Goal: Task Accomplishment & Management: Use online tool/utility

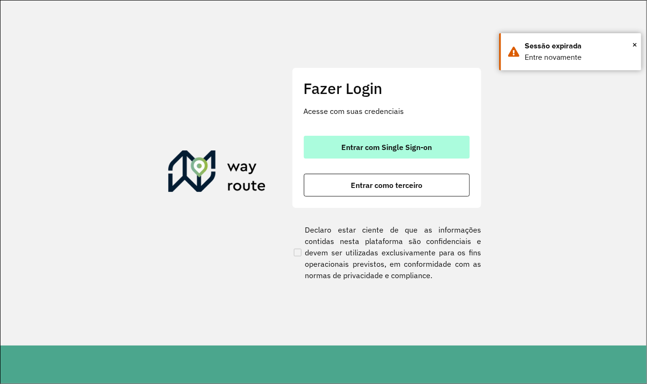
click at [405, 150] on span "Entrar com Single Sign-on" at bounding box center [386, 147] width 91 height 8
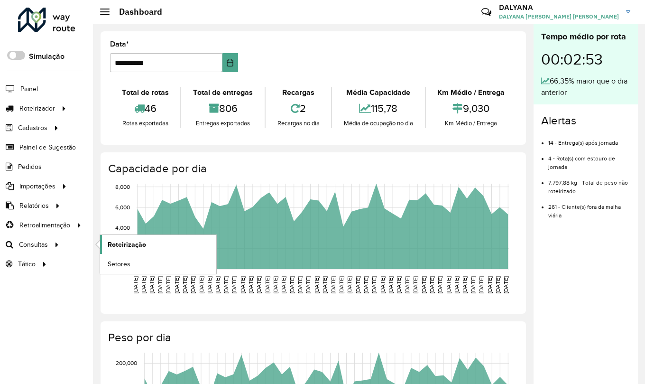
click at [109, 248] on span "Roteirização" at bounding box center [127, 245] width 38 height 10
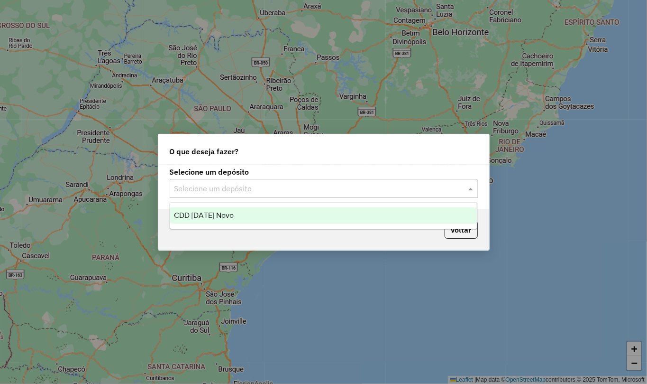
click at [269, 188] on input "text" at bounding box center [315, 188] width 280 height 11
click at [217, 216] on span "CDD [DATE] Novo" at bounding box center [204, 215] width 60 height 8
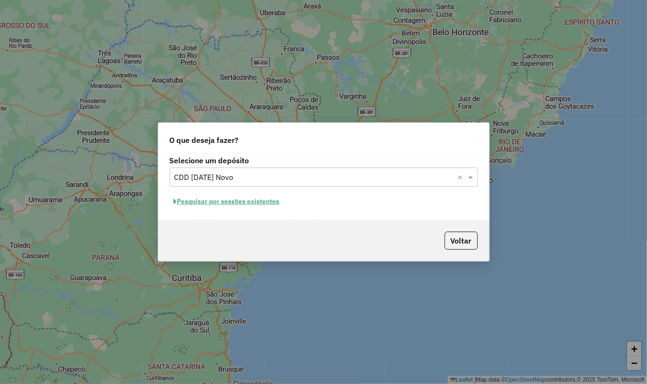
click at [189, 203] on button "Pesquisar por sessões existentes" at bounding box center [227, 201] width 114 height 15
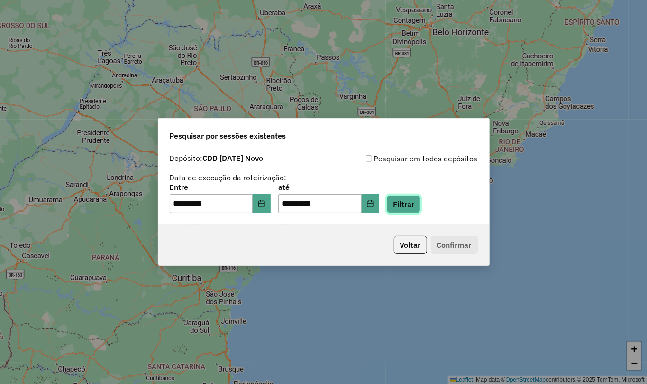
click at [410, 205] on button "Filtrar" at bounding box center [404, 204] width 34 height 18
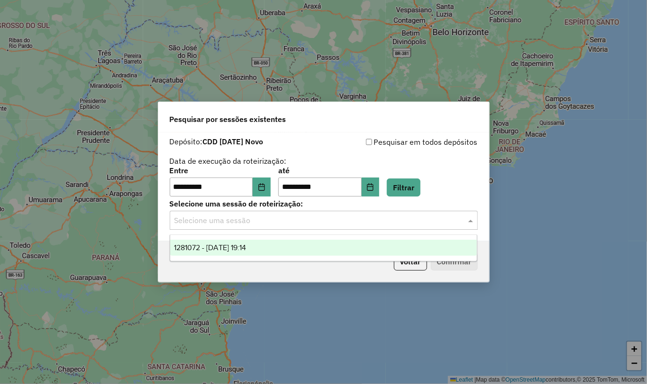
click at [245, 224] on input "text" at bounding box center [315, 220] width 280 height 11
click at [241, 252] on div "1281072 - [DATE] 19:14" at bounding box center [323, 248] width 307 height 16
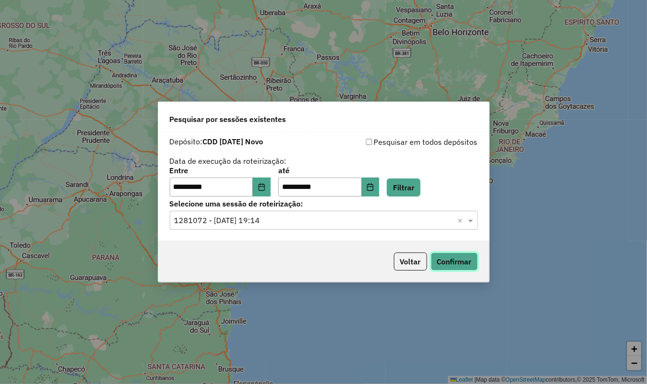
click at [438, 266] on button "Confirmar" at bounding box center [454, 261] width 47 height 18
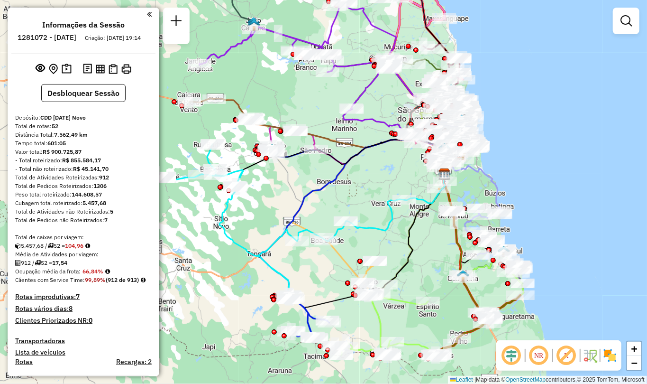
drag, startPoint x: 324, startPoint y: 222, endPoint x: 375, endPoint y: 192, distance: 58.5
click at [375, 192] on div "Janela de atendimento Grade de atendimento Capacidade Transportadoras Veículos …" at bounding box center [323, 192] width 647 height 384
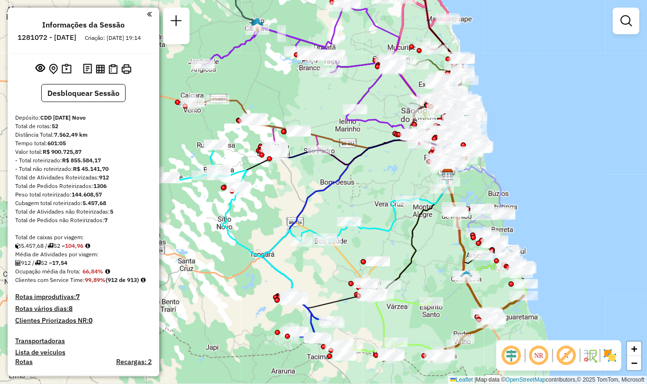
drag, startPoint x: 437, startPoint y: 264, endPoint x: 452, endPoint y: 271, distance: 16.5
click at [452, 272] on div "Janela de atendimento Grade de atendimento Capacidade Transportadoras Veículos …" at bounding box center [323, 192] width 647 height 384
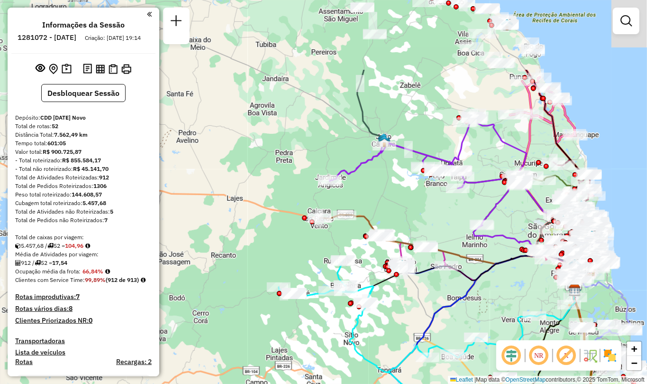
drag, startPoint x: 295, startPoint y: 90, endPoint x: 410, endPoint y: 198, distance: 158.4
click at [410, 198] on div "Janela de atendimento Grade de atendimento Capacidade Transportadoras Veículos …" at bounding box center [323, 192] width 647 height 384
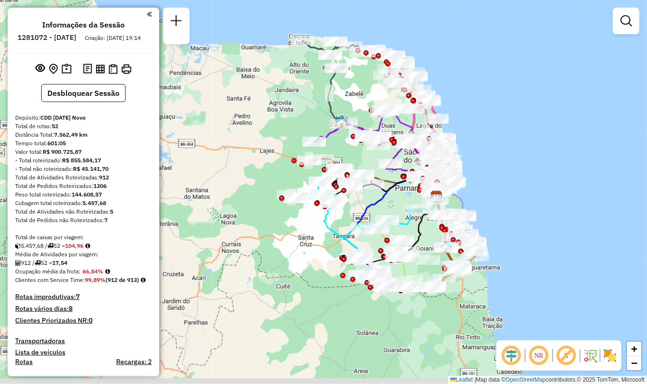
drag, startPoint x: 482, startPoint y: 260, endPoint x: 399, endPoint y: 194, distance: 106.7
click at [399, 194] on div "Janela de atendimento Grade de atendimento Capacidade Transportadoras Veículos …" at bounding box center [323, 192] width 647 height 384
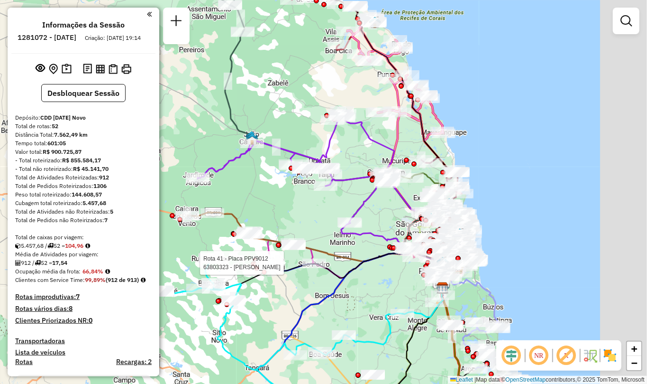
drag, startPoint x: 443, startPoint y: 244, endPoint x: 365, endPoint y: 217, distance: 82.2
click at [370, 221] on div "Rota 41 - Placa PPV9012 63803323 - LEONARDO LIMA OLIVEIRA Janela de atendimento…" at bounding box center [323, 192] width 647 height 384
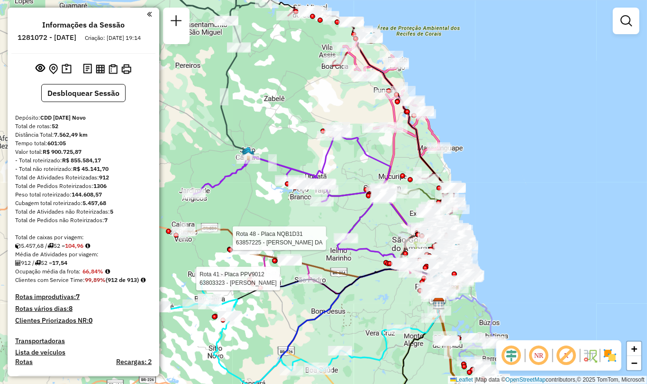
drag, startPoint x: 368, startPoint y: 80, endPoint x: 371, endPoint y: 105, distance: 25.8
click at [371, 105] on div "Rota 41 - Placa PPV9012 63803323 - LEONARDO LIMA OLIVEIRA Rota 48 - Placa NQB1D…" at bounding box center [323, 192] width 647 height 384
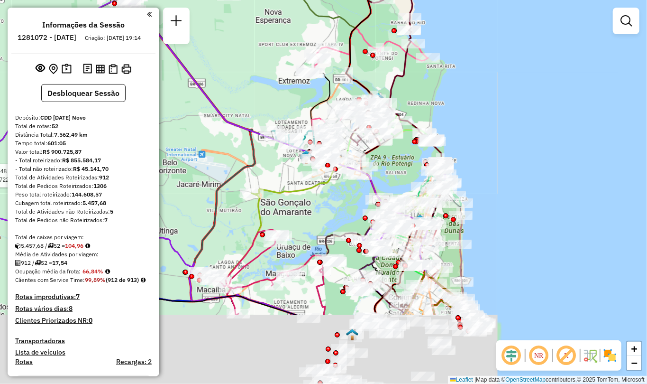
drag, startPoint x: 467, startPoint y: 304, endPoint x: 312, endPoint y: 138, distance: 227.9
click at [312, 143] on div "Rota 41 - Placa PPV9012 63803323 - LEONARDO LIMA OLIVEIRA Rota 48 - Placa NQB1D…" at bounding box center [323, 192] width 647 height 384
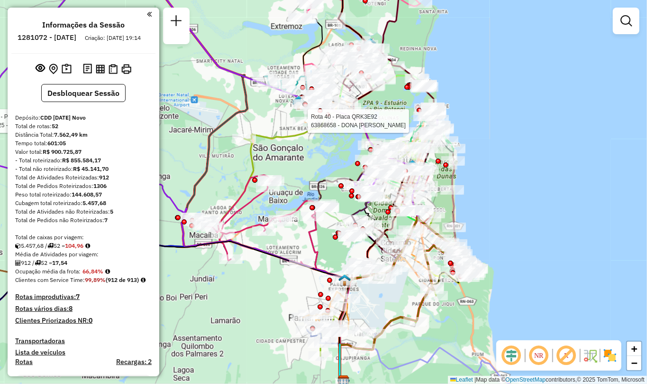
select select "**********"
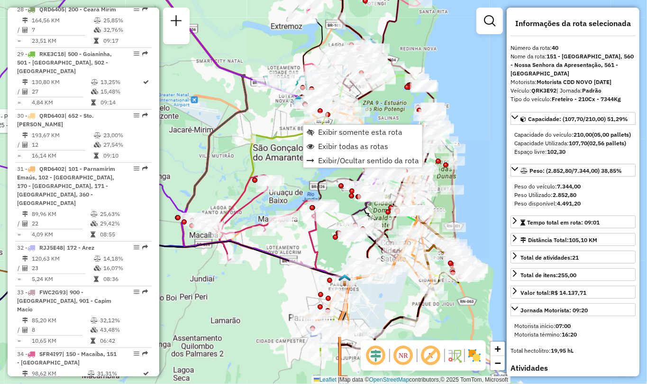
scroll to position [2526, 0]
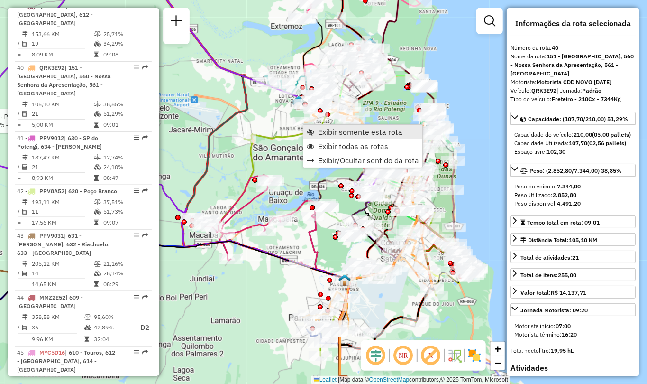
click at [363, 135] on span "Exibir somente esta rota" at bounding box center [360, 132] width 84 height 8
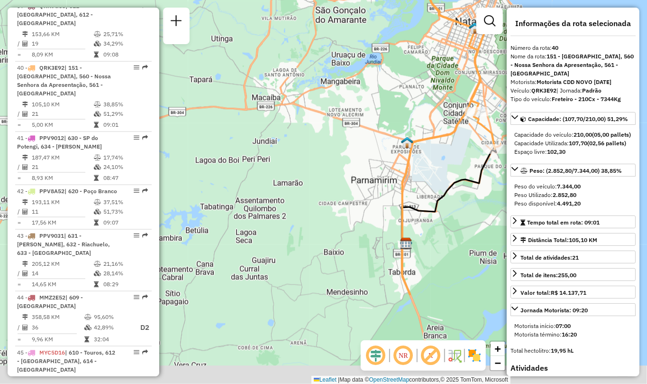
drag, startPoint x: 338, startPoint y: 279, endPoint x: 447, endPoint y: 210, distance: 129.1
click at [447, 210] on div "Janela de atendimento Grade de atendimento Capacidade Transportadoras Veículos …" at bounding box center [323, 192] width 647 height 384
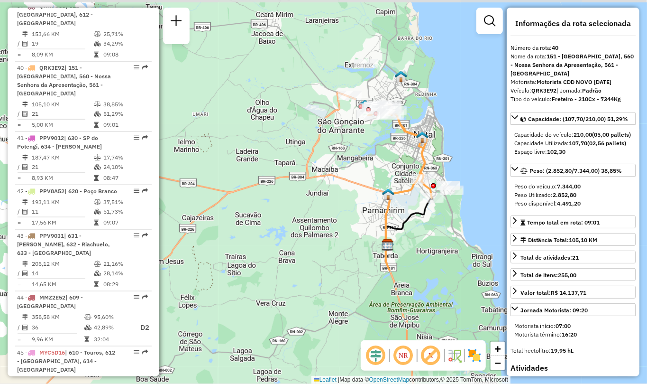
drag, startPoint x: 432, startPoint y: 201, endPoint x: 395, endPoint y: 225, distance: 43.9
click at [395, 225] on icon at bounding box center [409, 234] width 47 height 74
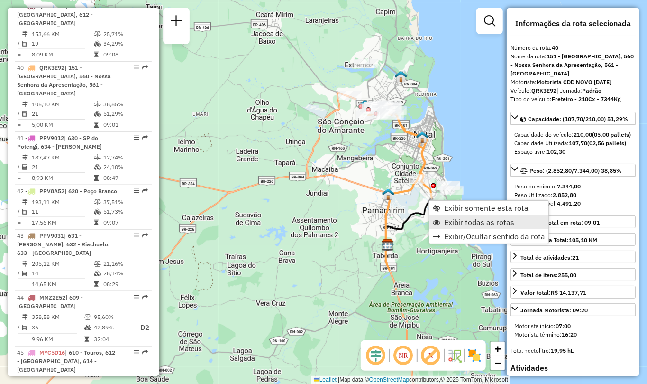
click at [440, 220] on span "Exibir todas as rotas" at bounding box center [437, 222] width 8 height 8
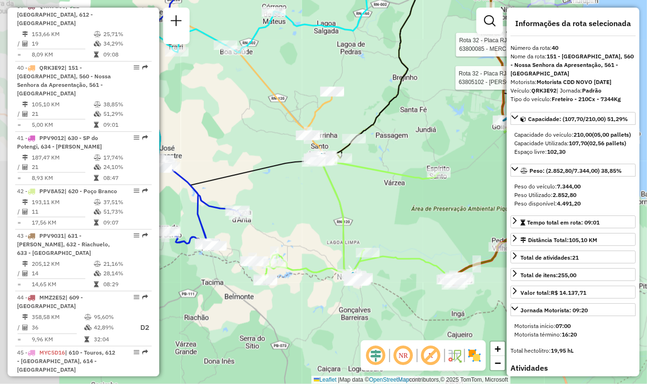
drag, startPoint x: 276, startPoint y: 277, endPoint x: 434, endPoint y: 208, distance: 173.5
click at [436, 209] on div "Rota 32 - Placa RJJ5E48 63879986 - ERICKA Rota 32 - Placa RJJ5E48 63800085 - ME…" at bounding box center [323, 192] width 647 height 384
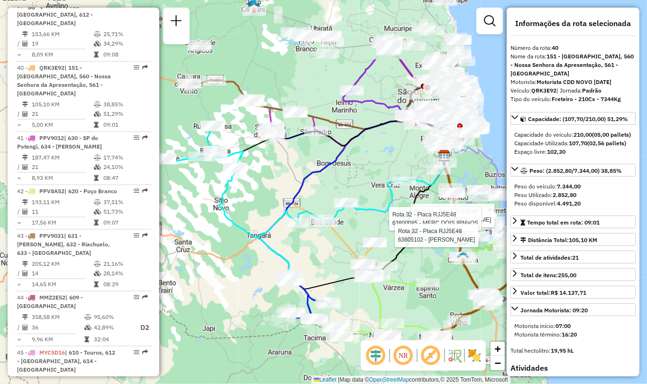
drag, startPoint x: 230, startPoint y: 162, endPoint x: 309, endPoint y: 258, distance: 124.7
click at [309, 258] on div "Rota 32 - Placa RJJ5E48 63879986 - ERICKA Rota 32 - Placa RJJ5E48 63800085 - ME…" at bounding box center [323, 192] width 647 height 384
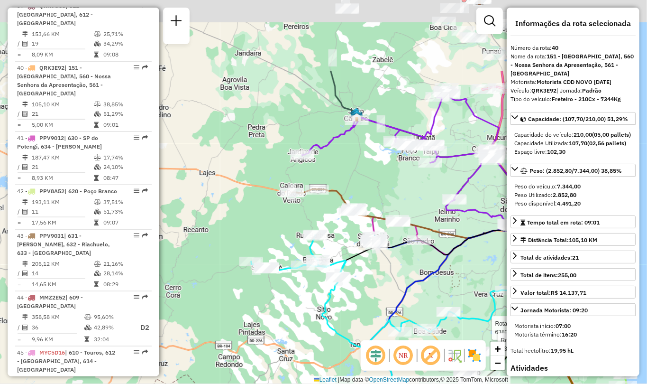
drag, startPoint x: 295, startPoint y: 158, endPoint x: 398, endPoint y: 267, distance: 150.6
click at [398, 267] on div "Rota 32 - Placa RJJ5E48 63879986 - ERICKA Rota 32 - Placa RJJ5E48 63800085 - ME…" at bounding box center [323, 192] width 647 height 384
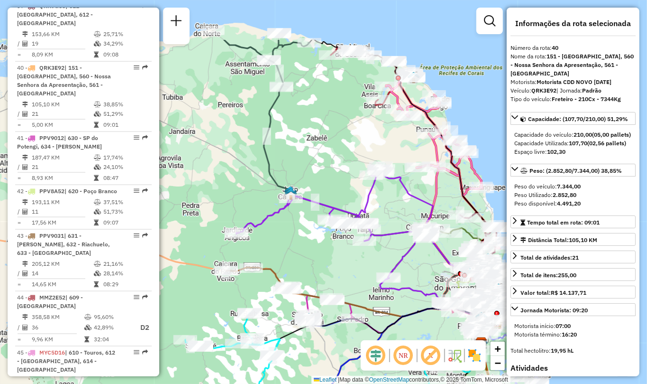
drag, startPoint x: 277, startPoint y: 124, endPoint x: 211, endPoint y: 202, distance: 102.9
click at [211, 202] on div "Rota 32 - Placa RJJ5E48 63879986 - ERICKA Rota 32 - Placa RJJ5E48 63800085 - ME…" at bounding box center [323, 192] width 647 height 384
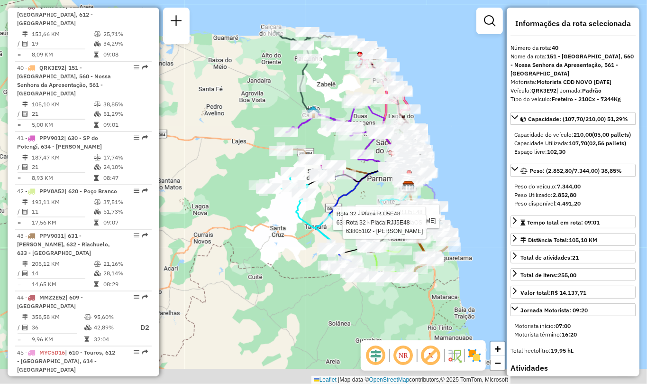
drag, startPoint x: 251, startPoint y: 295, endPoint x: 207, endPoint y: 134, distance: 167.3
click at [213, 147] on div "Rota 32 - Placa RJJ5E48 63879986 - ERICKA Rota 32 - Placa RJJ5E48 63800085 - ME…" at bounding box center [323, 192] width 647 height 384
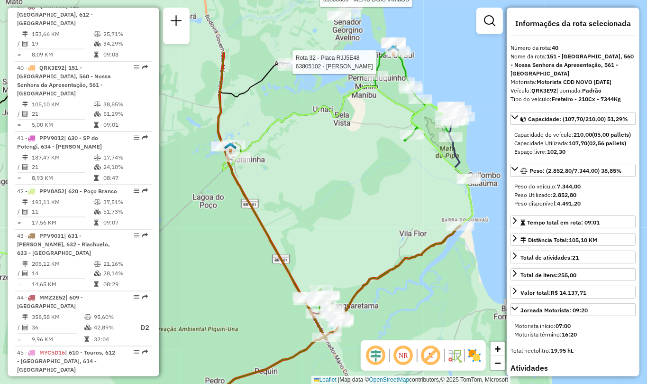
drag, startPoint x: 418, startPoint y: 68, endPoint x: 426, endPoint y: 161, distance: 93.3
click at [426, 160] on div "Rota 32 - Placa RJJ5E48 63879986 - ERICKA Rota 32 - Placa RJJ5E48 63800085 - ME…" at bounding box center [323, 192] width 647 height 384
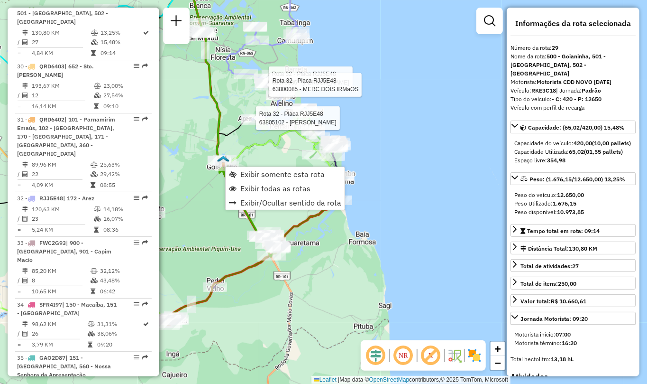
scroll to position [1915, 0]
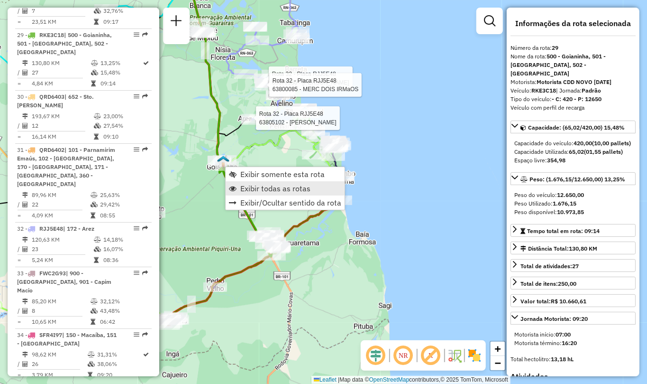
click at [267, 188] on span "Exibir todas as rotas" at bounding box center [275, 188] width 70 height 8
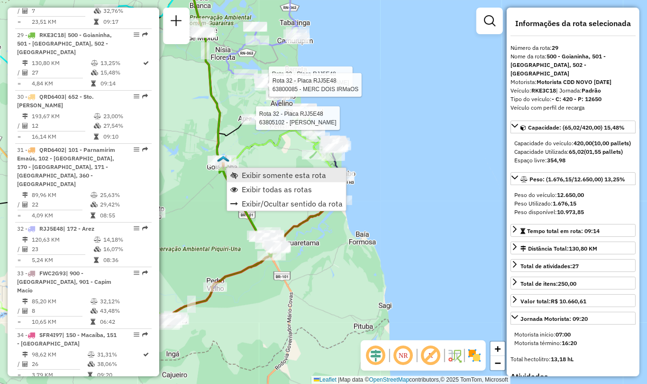
click at [270, 177] on span "Exibir somente esta rota" at bounding box center [284, 175] width 84 height 8
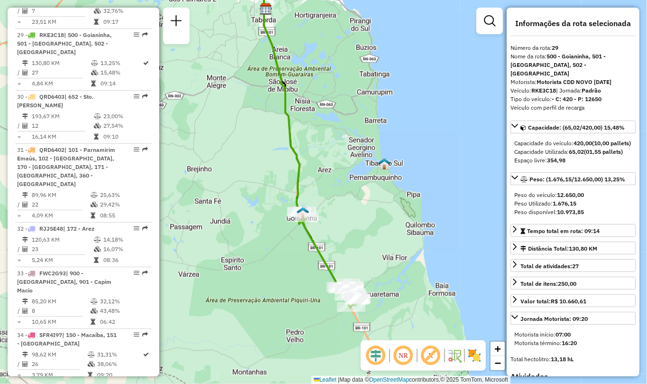
drag, startPoint x: 412, startPoint y: 290, endPoint x: 400, endPoint y: 249, distance: 43.4
click at [400, 249] on div "Janela de atendimento Grade de atendimento Capacidade Transportadoras Veículos …" at bounding box center [323, 192] width 647 height 384
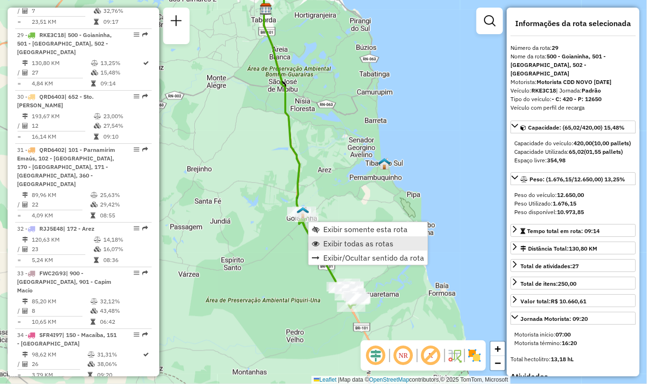
click at [358, 243] on span "Exibir todas as rotas" at bounding box center [358, 244] width 70 height 8
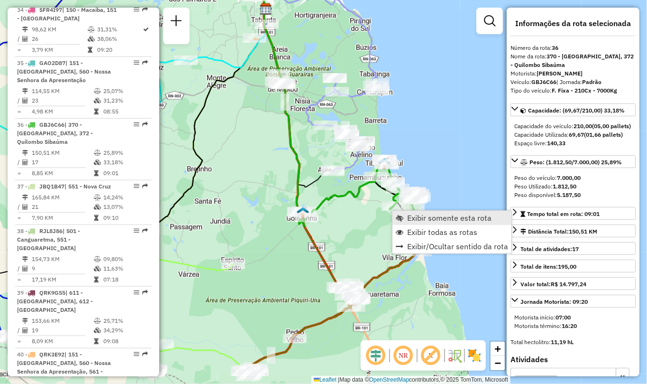
scroll to position [2322, 0]
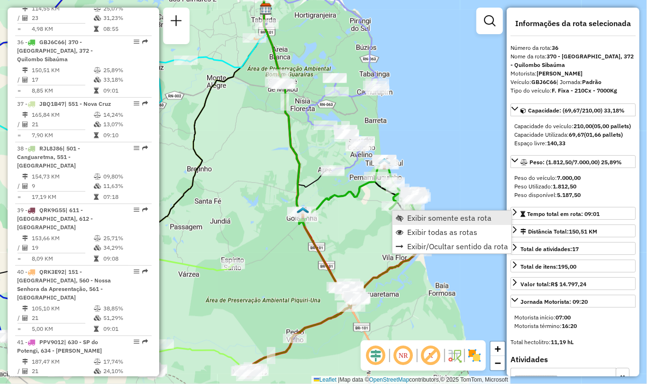
click at [445, 221] on span "Exibir somente esta rota" at bounding box center [449, 218] width 84 height 8
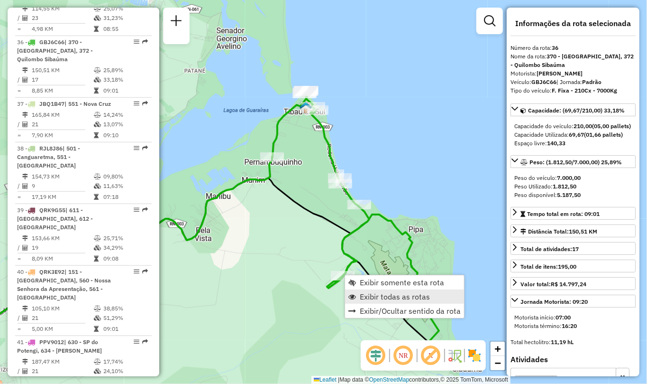
click at [387, 297] on span "Exibir todas as rotas" at bounding box center [395, 297] width 70 height 8
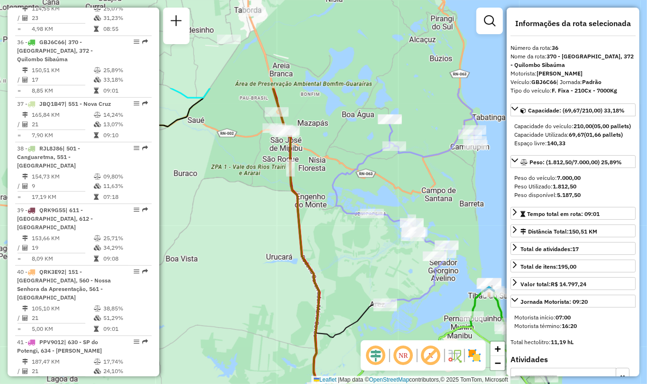
drag, startPoint x: 217, startPoint y: 162, endPoint x: 387, endPoint y: 289, distance: 212.2
click at [387, 289] on div "Janela de atendimento Grade de atendimento Capacidade Transportadoras Veículos …" at bounding box center [323, 192] width 647 height 384
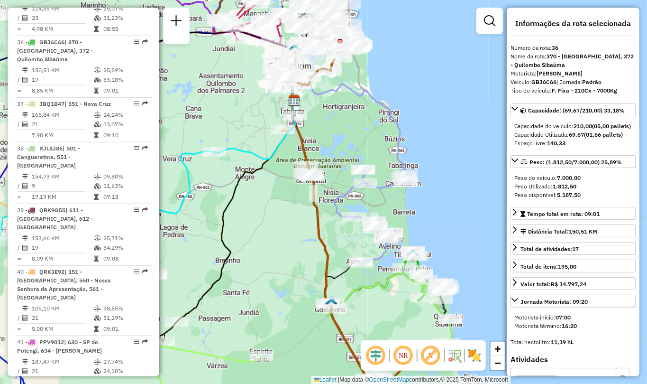
drag, startPoint x: 434, startPoint y: 120, endPoint x: 369, endPoint y: 145, distance: 70.1
click at [369, 145] on div "Janela de atendimento Grade de atendimento Capacidade Transportadoras Veículos …" at bounding box center [323, 192] width 647 height 384
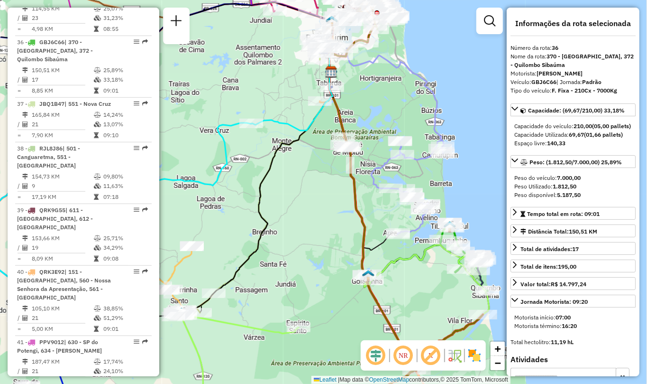
drag, startPoint x: 404, startPoint y: 209, endPoint x: 451, endPoint y: 177, distance: 56.6
click at [451, 177] on div "Janela de atendimento Grade de atendimento Capacidade Transportadoras Veículos …" at bounding box center [323, 192] width 647 height 384
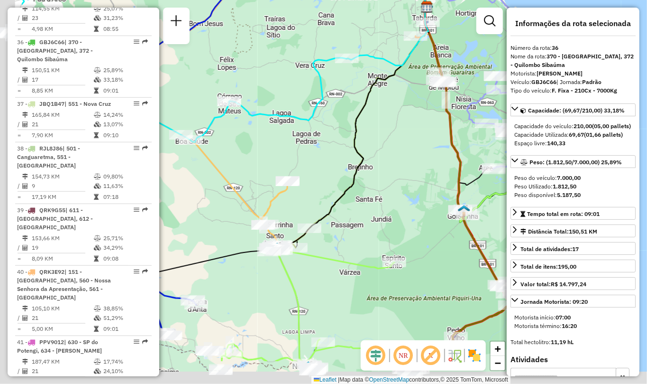
drag, startPoint x: 285, startPoint y: 238, endPoint x: 351, endPoint y: 184, distance: 84.7
click at [356, 183] on icon at bounding box center [355, 184] width 157 height 354
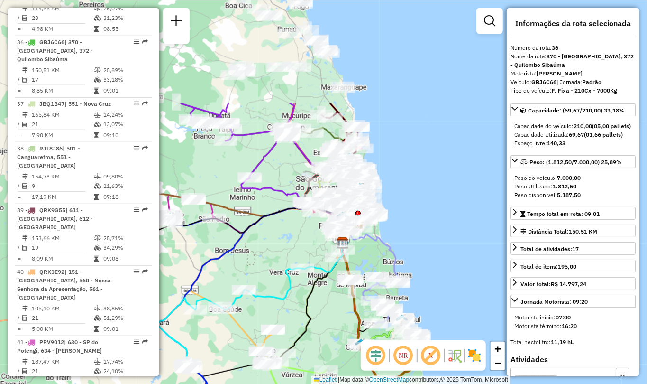
drag, startPoint x: 377, startPoint y: 167, endPoint x: 325, endPoint y: 309, distance: 150.8
click at [325, 309] on div "Janela de atendimento Grade de atendimento Capacidade Transportadoras Veículos …" at bounding box center [323, 192] width 647 height 384
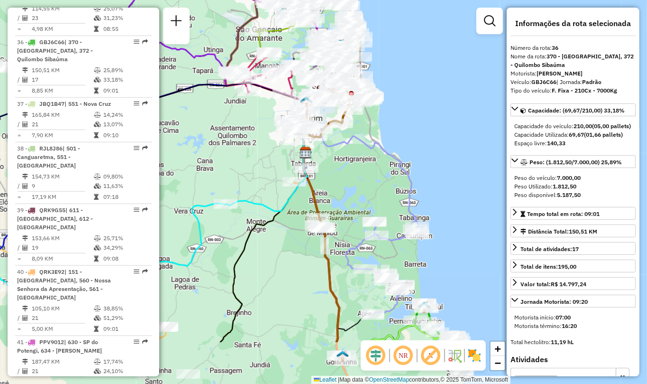
drag, startPoint x: 408, startPoint y: 263, endPoint x: 374, endPoint y: 175, distance: 94.4
click at [374, 175] on div "Janela de atendimento Grade de atendimento Capacidade Transportadoras Veículos …" at bounding box center [323, 192] width 647 height 384
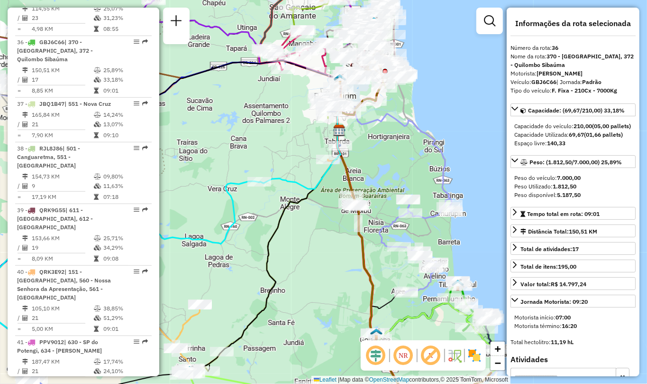
drag, startPoint x: 416, startPoint y: 198, endPoint x: 450, endPoint y: 183, distance: 36.9
click at [450, 183] on div "Janela de atendimento Grade de atendimento Capacidade Transportadoras Veículos …" at bounding box center [323, 192] width 647 height 384
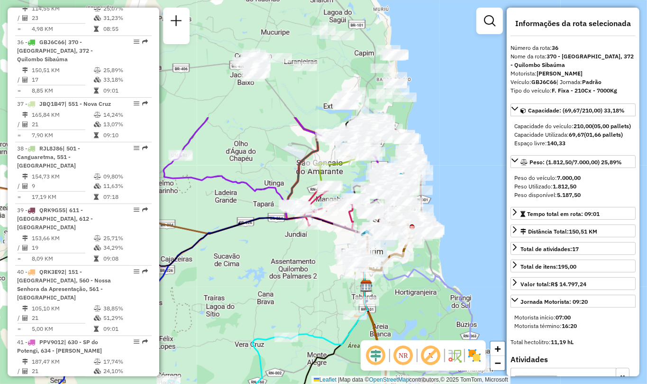
drag, startPoint x: 376, startPoint y: 149, endPoint x: 403, endPoint y: 293, distance: 146.8
click at [404, 304] on div "Janela de atendimento Grade de atendimento Capacidade Transportadoras Veículos …" at bounding box center [323, 192] width 647 height 384
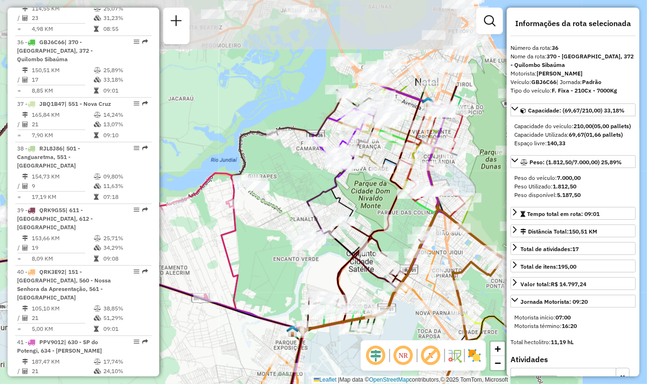
drag, startPoint x: 432, startPoint y: 232, endPoint x: 383, endPoint y: 346, distance: 123.7
click at [383, 346] on hb-router-mapa "Informações da Sessão 1281072 - 23/09/2025 Criação: 22/09/2025 19:14 Desbloquea…" at bounding box center [323, 192] width 647 height 384
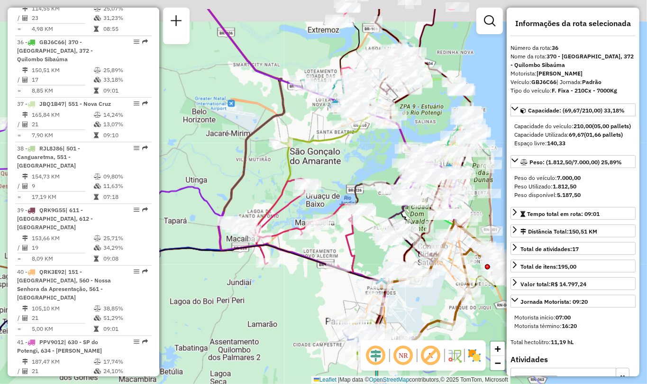
drag, startPoint x: 299, startPoint y: 232, endPoint x: 329, endPoint y: 288, distance: 63.7
click at [329, 288] on div "Janela de atendimento Grade de atendimento Capacidade Transportadoras Veículos …" at bounding box center [323, 192] width 647 height 384
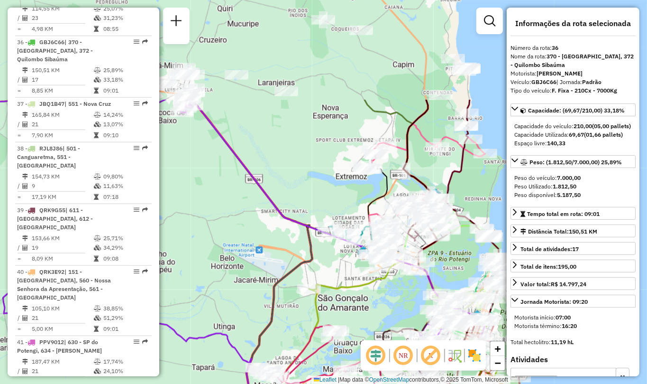
drag, startPoint x: 260, startPoint y: 155, endPoint x: 286, endPoint y: 293, distance: 140.4
click at [286, 293] on div "Janela de atendimento Grade de atendimento Capacidade Transportadoras Veículos …" at bounding box center [323, 192] width 647 height 384
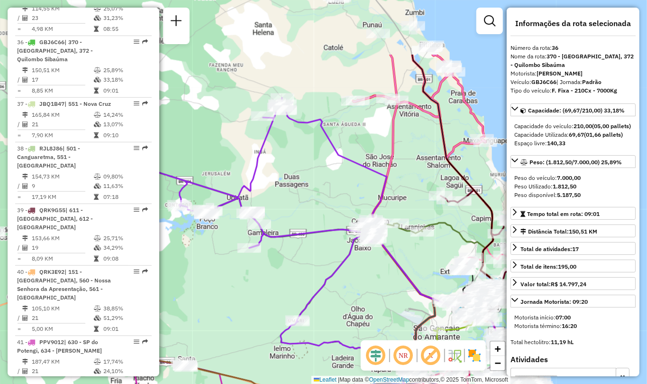
drag, startPoint x: 190, startPoint y: 183, endPoint x: 377, endPoint y: 276, distance: 208.9
click at [377, 276] on div "Janela de atendimento Grade de atendimento Capacidade Transportadoras Veículos …" at bounding box center [323, 192] width 647 height 384
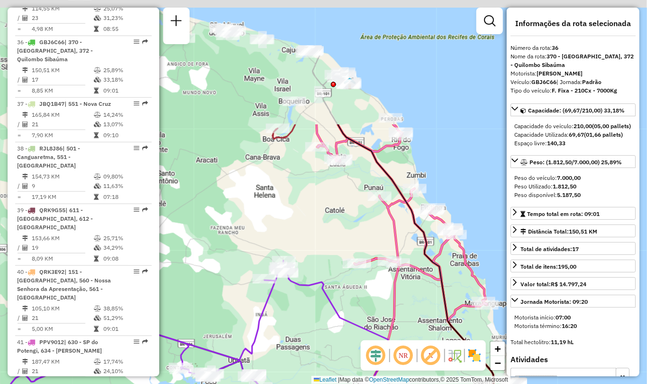
drag, startPoint x: 351, startPoint y: 40, endPoint x: 353, endPoint y: 195, distance: 155.6
click at [353, 195] on div "Janela de atendimento Grade de atendimento Capacidade Transportadoras Veículos …" at bounding box center [323, 192] width 647 height 384
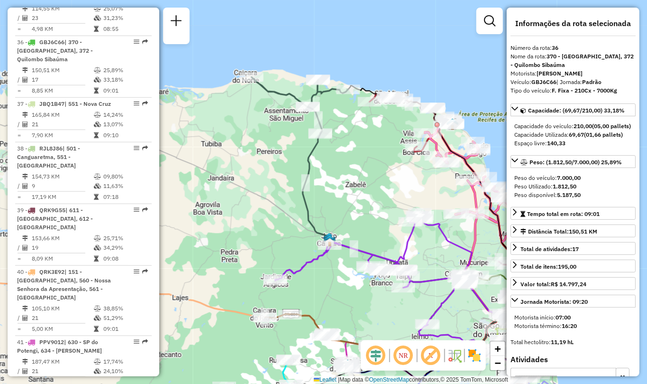
drag, startPoint x: 268, startPoint y: 129, endPoint x: 428, endPoint y: 181, distance: 167.8
click at [428, 181] on div "Janela de atendimento Grade de atendimento Capacidade Transportadoras Veículos …" at bounding box center [323, 192] width 647 height 384
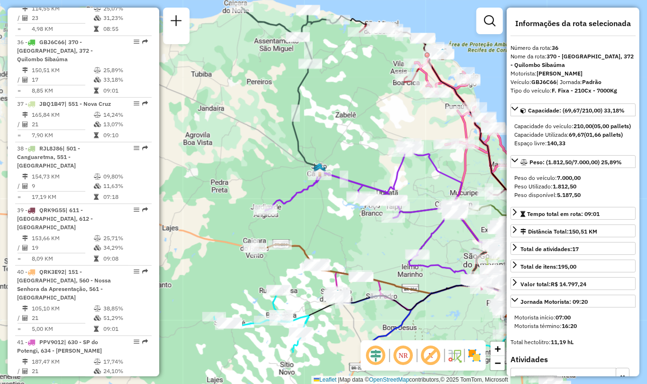
drag, startPoint x: 355, startPoint y: 203, endPoint x: 341, endPoint y: 95, distance: 109.0
click at [342, 111] on div "Janela de atendimento Grade de atendimento Capacidade Transportadoras Veículos …" at bounding box center [323, 192] width 647 height 384
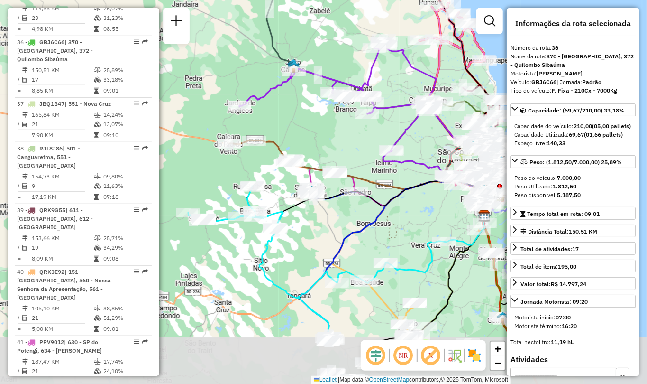
drag, startPoint x: 317, startPoint y: 216, endPoint x: 200, endPoint y: 1, distance: 245.4
click at [292, 129] on div "Janela de atendimento Grade de atendimento Capacidade Transportadoras Veículos …" at bounding box center [323, 192] width 647 height 384
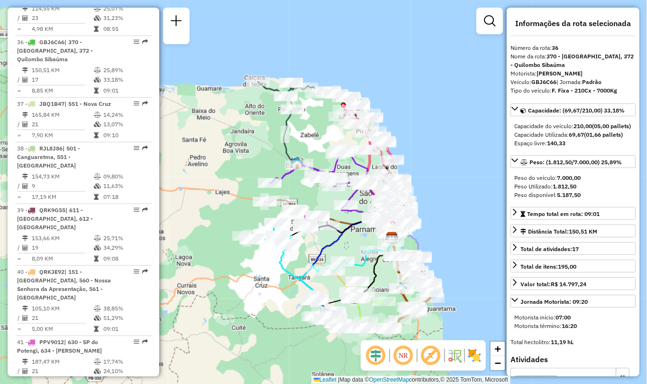
drag, startPoint x: 343, startPoint y: 196, endPoint x: 293, endPoint y: 233, distance: 62.7
click at [293, 233] on icon at bounding box center [308, 260] width 128 height 77
